Goal: Transaction & Acquisition: Purchase product/service

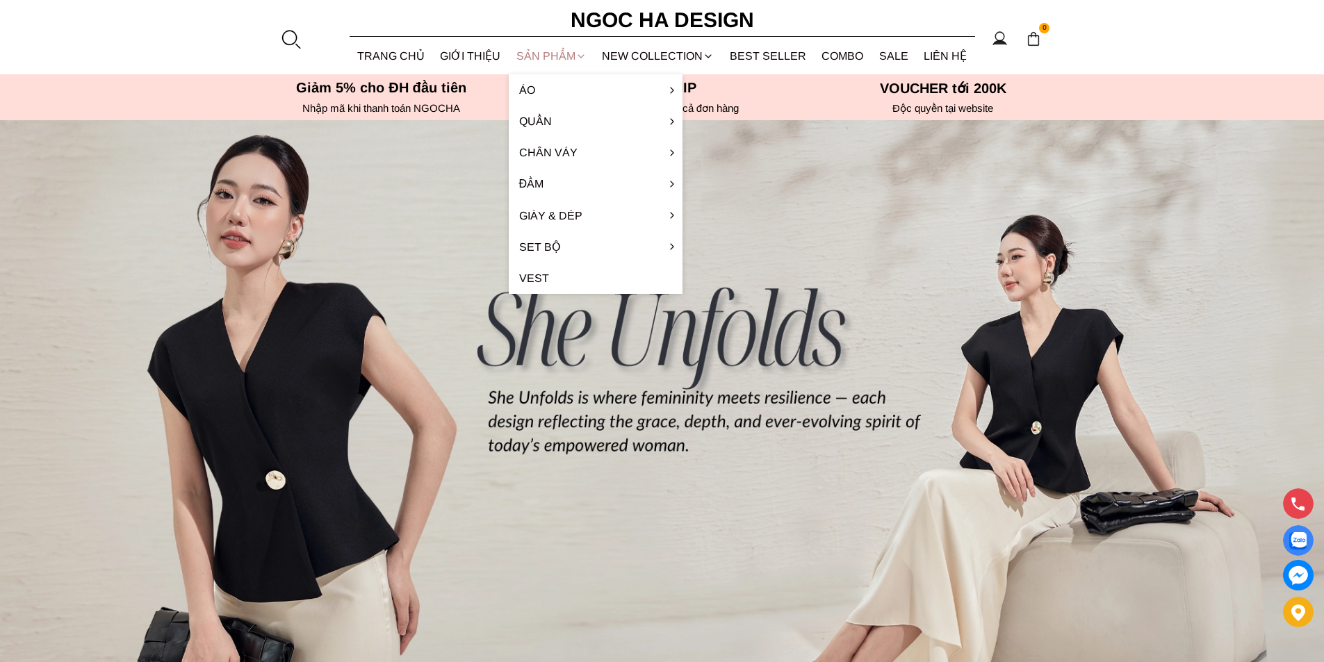
click at [543, 52] on div "SẢN PHẨM" at bounding box center [552, 56] width 86 height 37
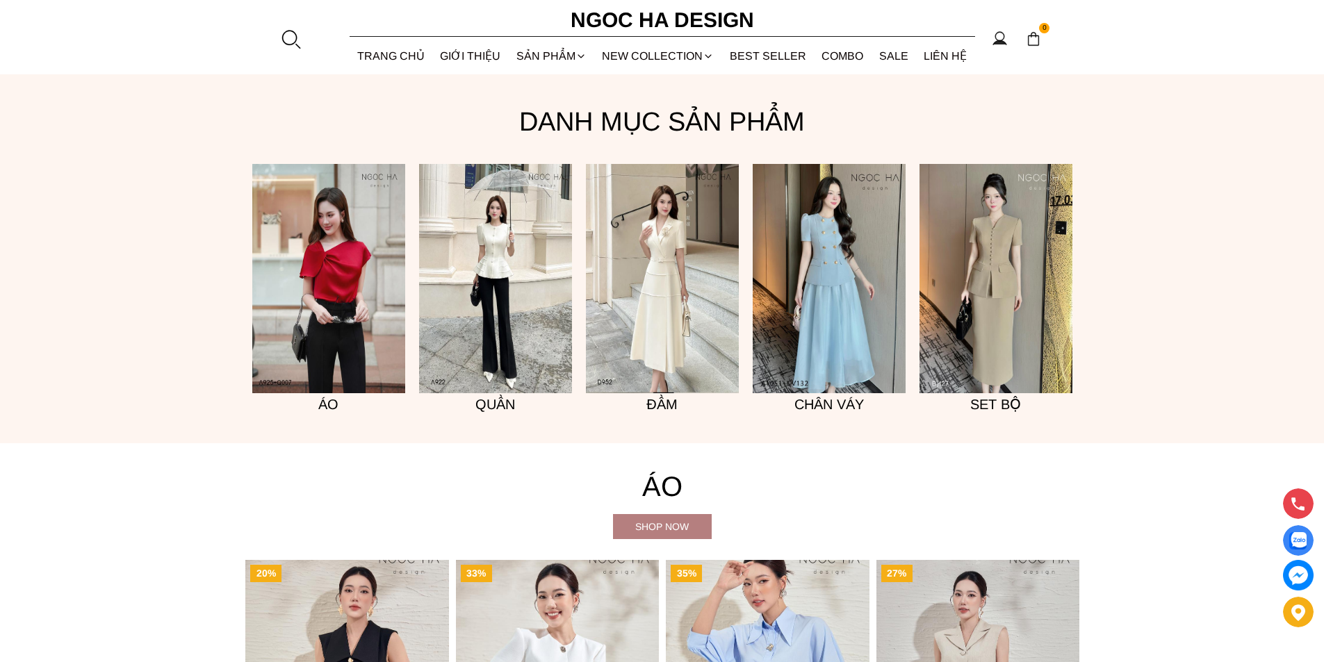
scroll to position [1092, 0]
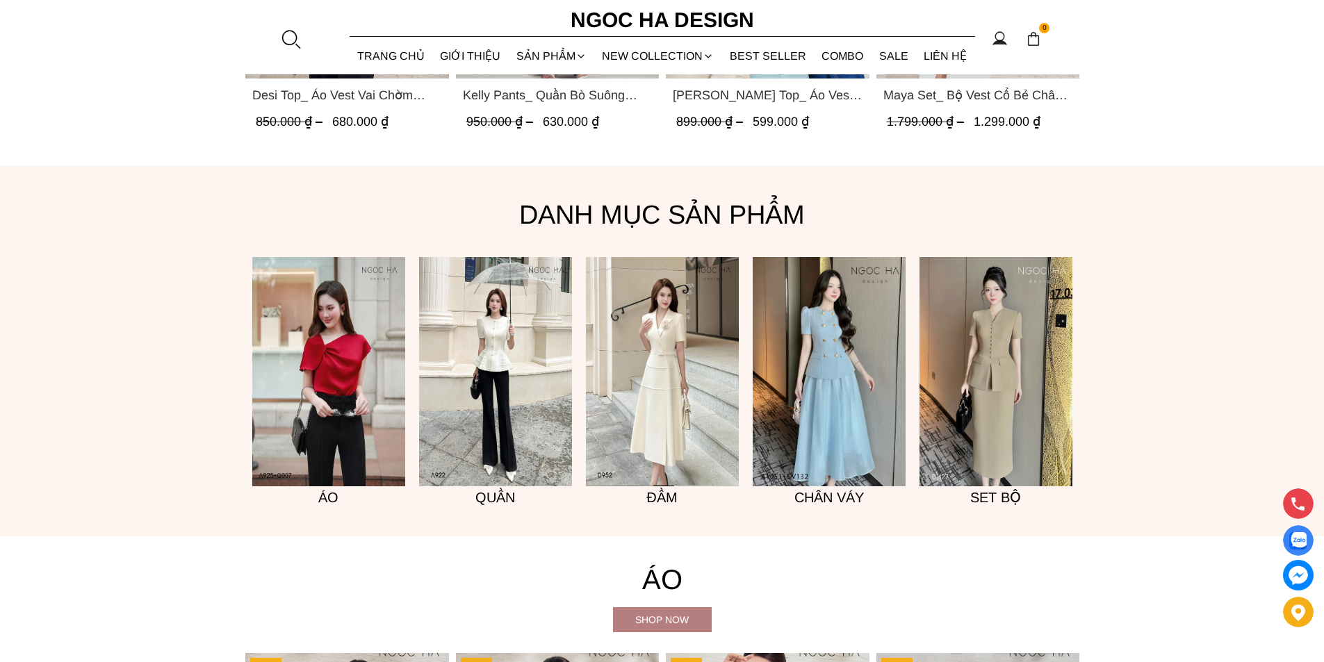
click at [659, 351] on img at bounding box center [662, 371] width 153 height 229
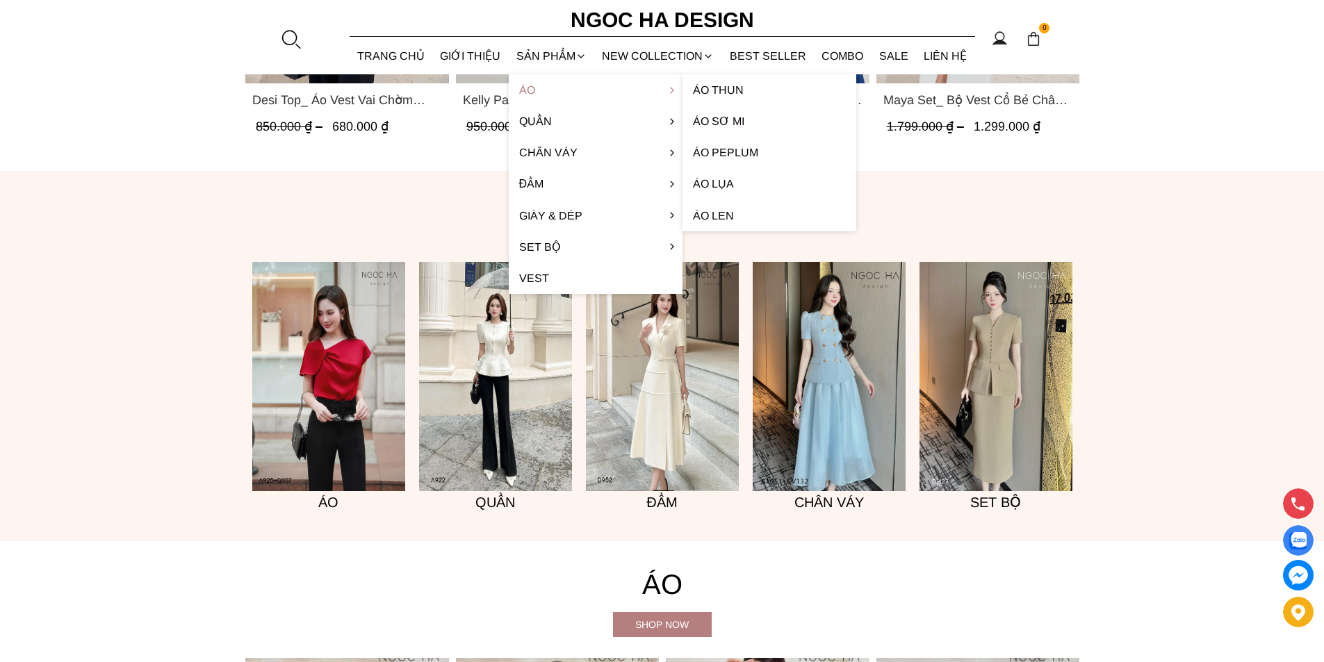
click at [531, 94] on link "Áo" at bounding box center [596, 89] width 174 height 31
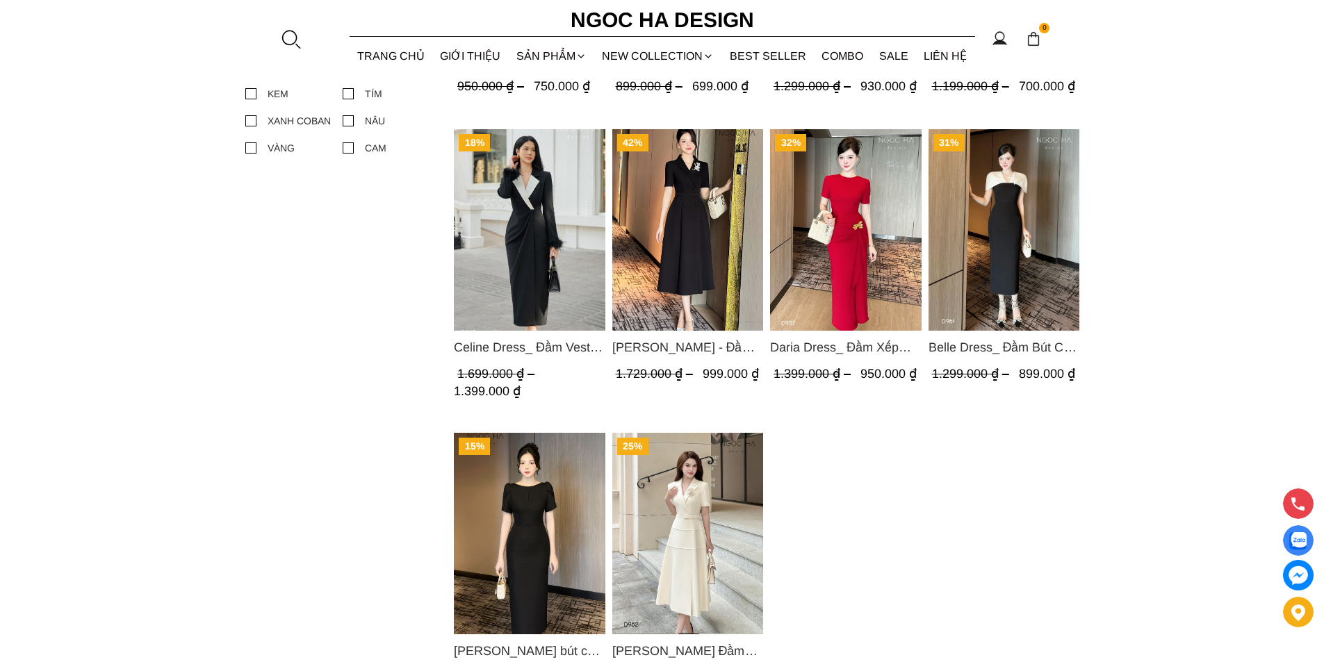
scroll to position [855, 0]
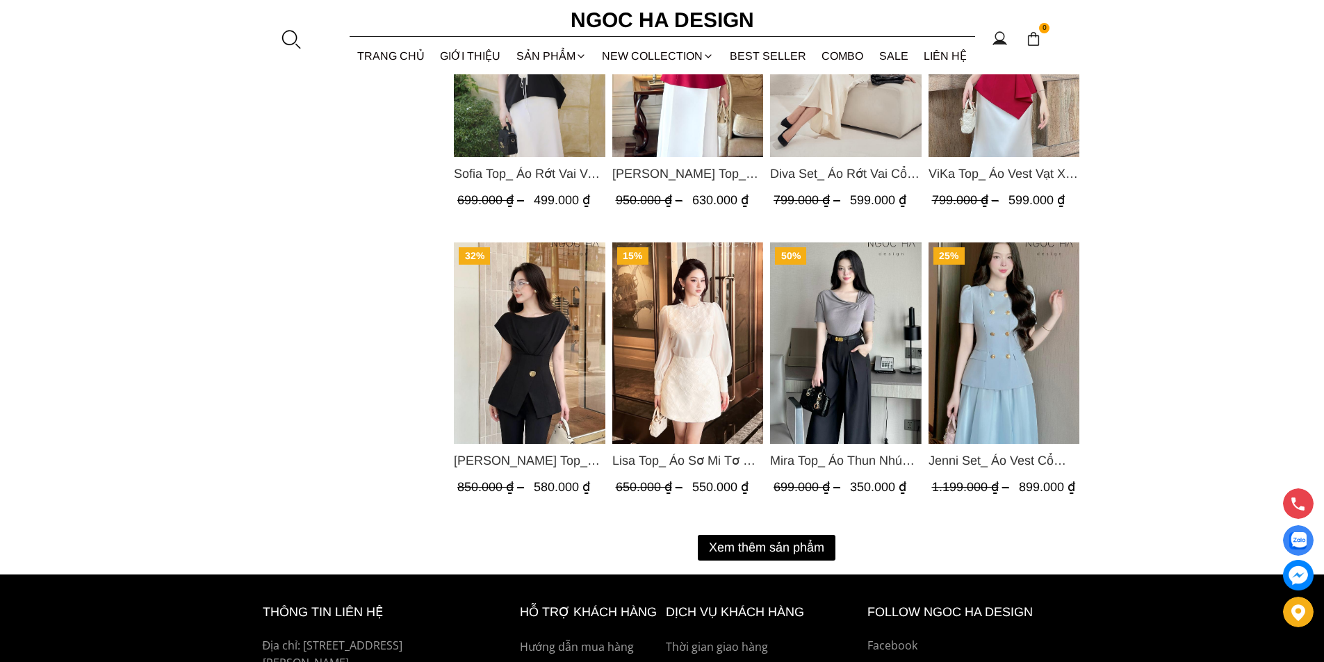
scroll to position [1616, 0]
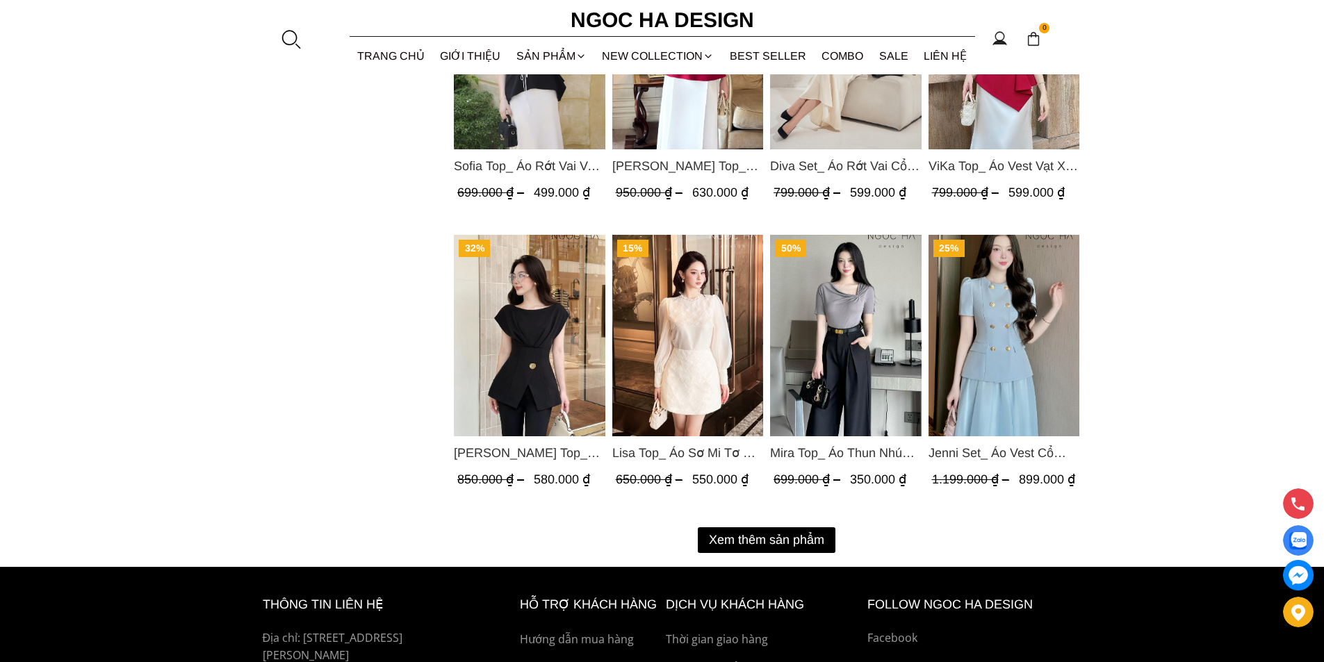
drag, startPoint x: 1330, startPoint y: 114, endPoint x: 1319, endPoint y: 505, distance: 391.3
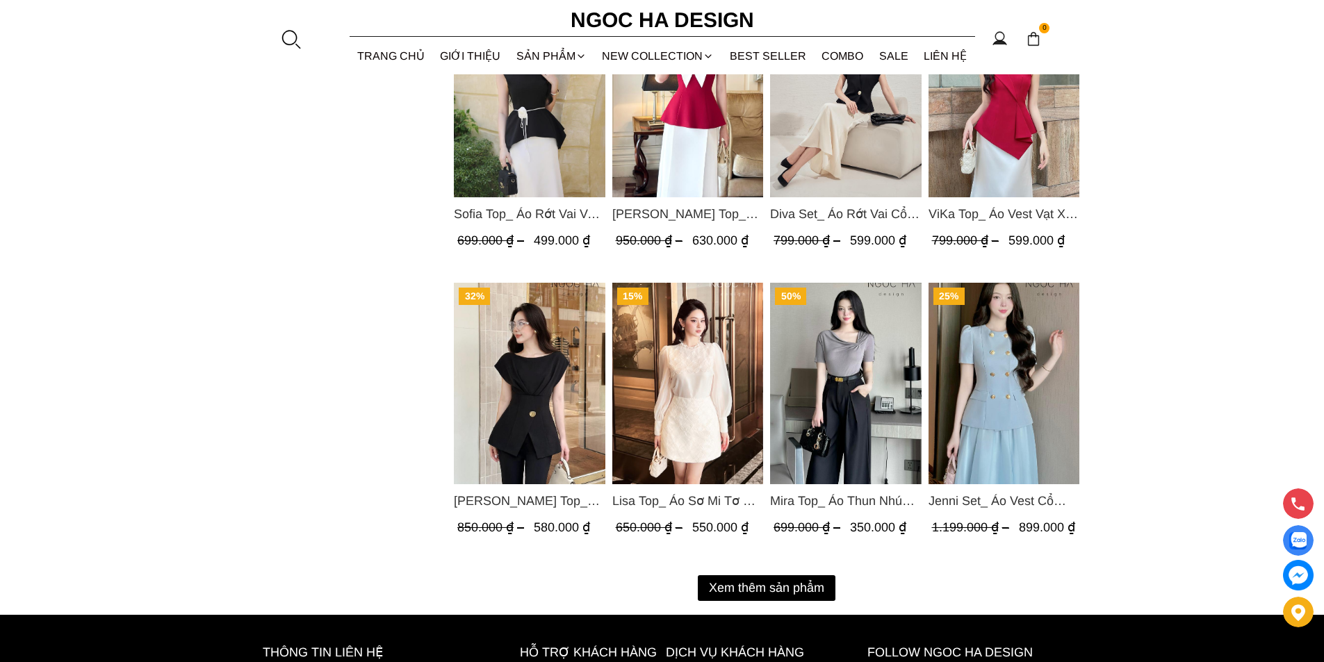
click at [791, 585] on button "Xem thêm sản phẩm" at bounding box center [767, 588] width 138 height 26
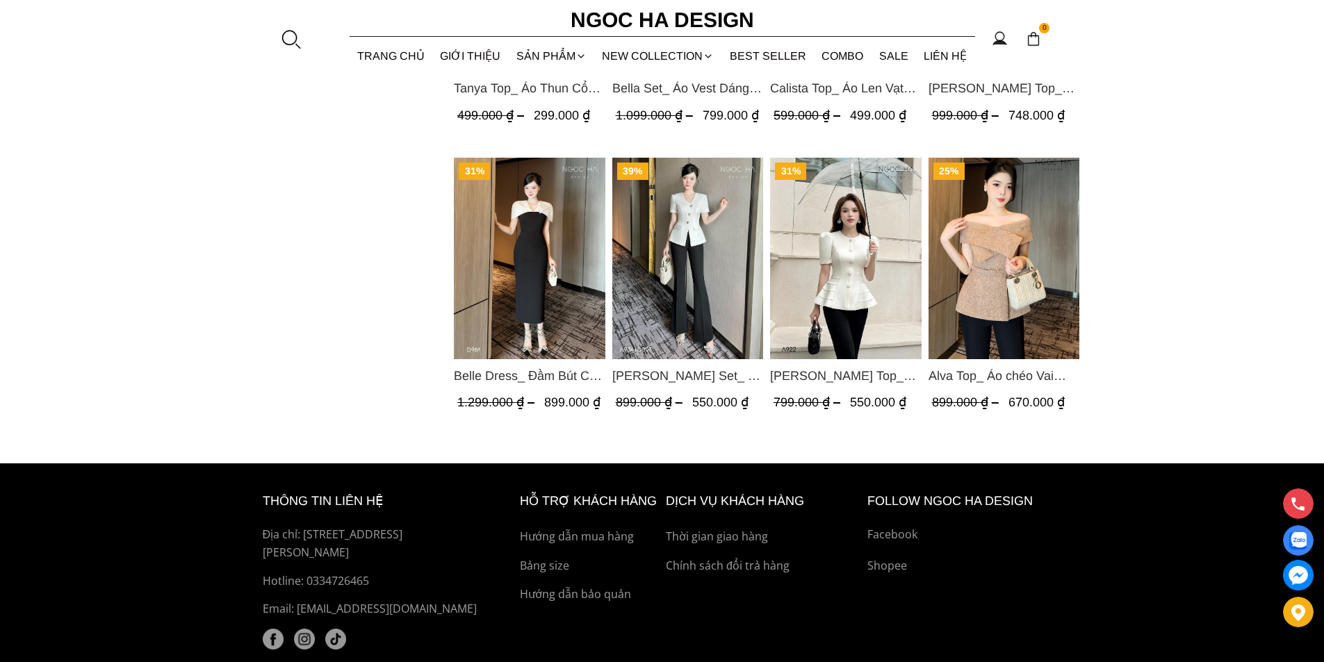
scroll to position [2570, 0]
